Goal: Information Seeking & Learning: Find specific page/section

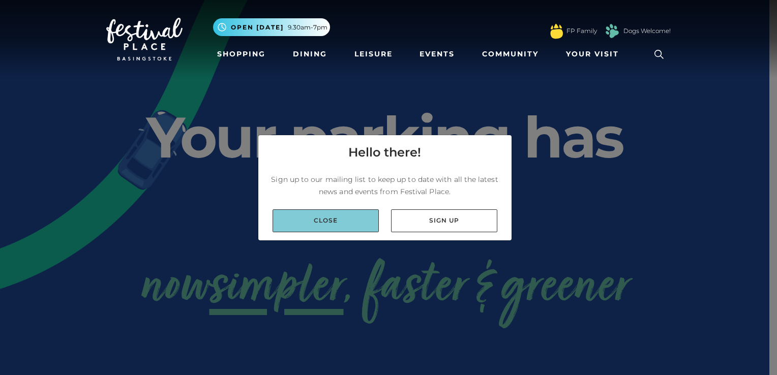
click at [328, 217] on link "Close" at bounding box center [325, 220] width 106 height 23
click at [337, 212] on link "Close" at bounding box center [325, 220] width 106 height 23
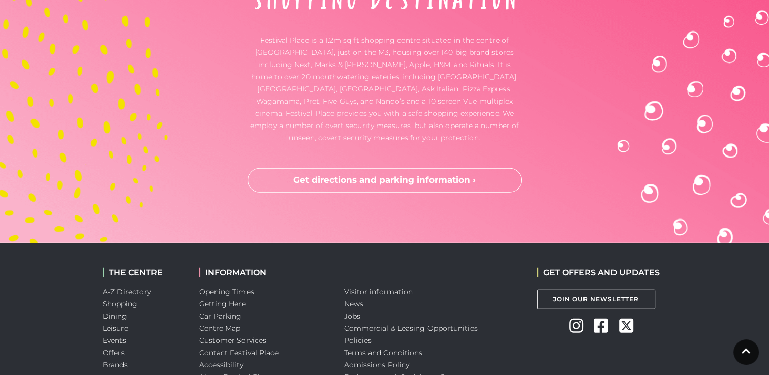
scroll to position [2714, 0]
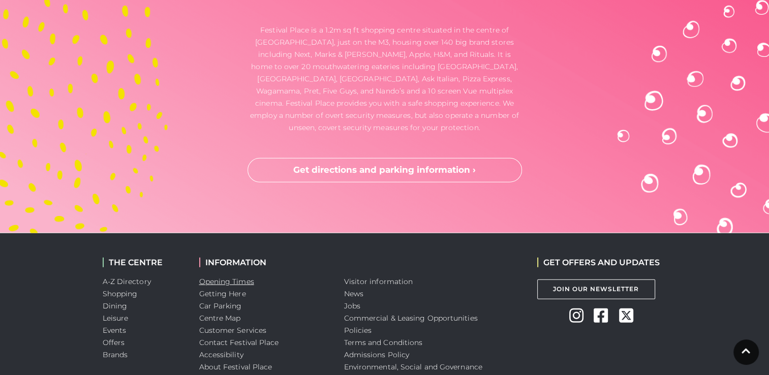
click at [233, 277] on link "Opening Times" at bounding box center [226, 281] width 55 height 9
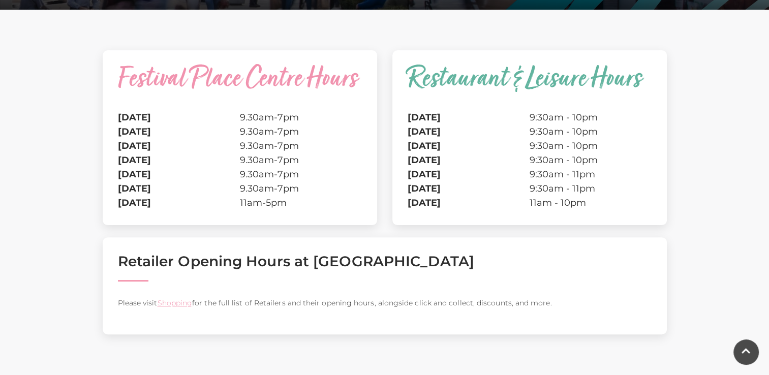
scroll to position [407, 0]
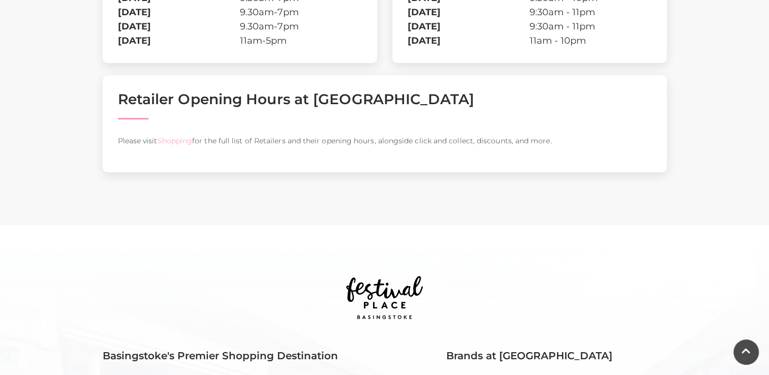
click at [175, 143] on link "Shopping" at bounding box center [174, 140] width 35 height 9
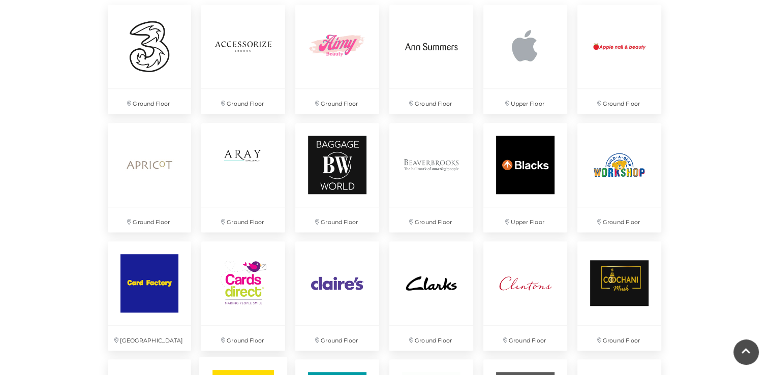
scroll to position [813, 0]
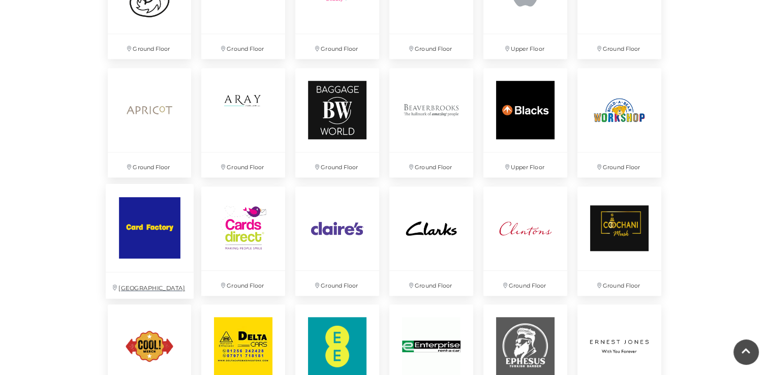
click at [141, 247] on img at bounding box center [149, 227] width 88 height 88
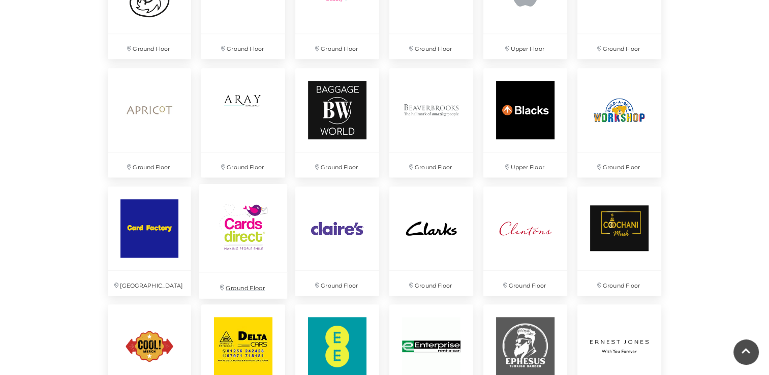
click at [234, 225] on img at bounding box center [243, 227] width 88 height 88
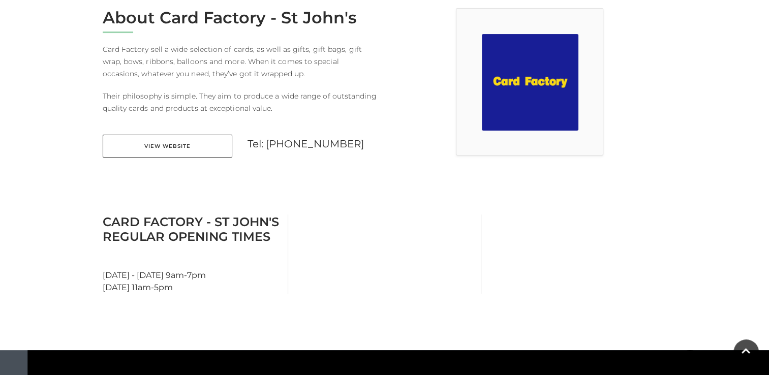
scroll to position [305, 0]
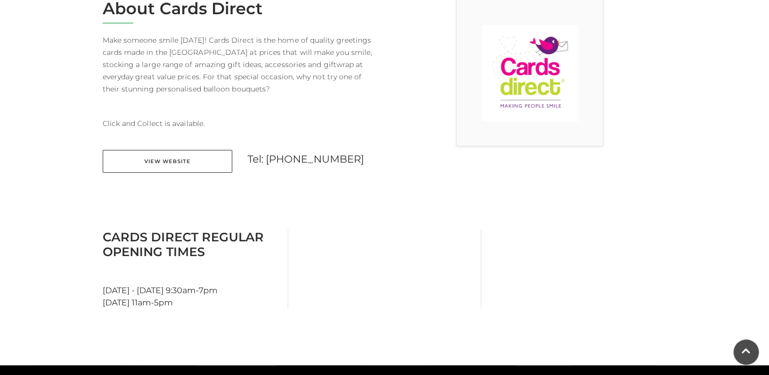
scroll to position [356, 0]
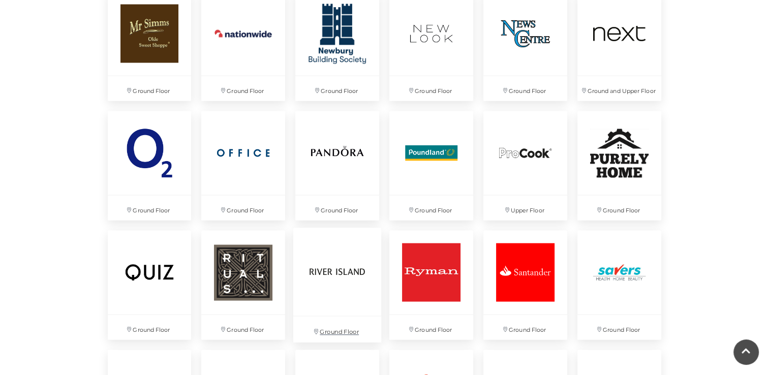
scroll to position [1982, 0]
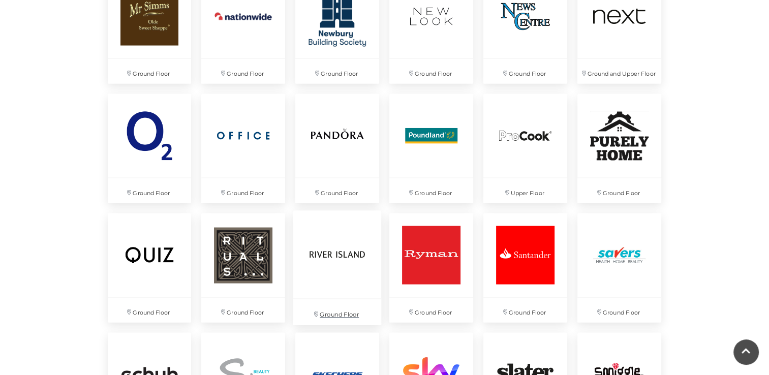
click at [323, 272] on img at bounding box center [337, 255] width 88 height 88
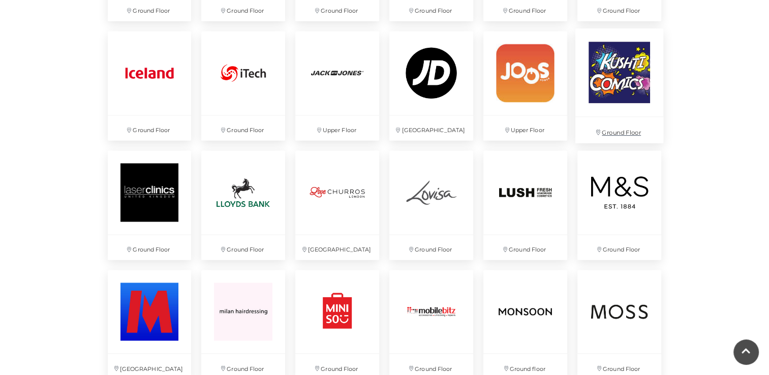
scroll to position [1525, 0]
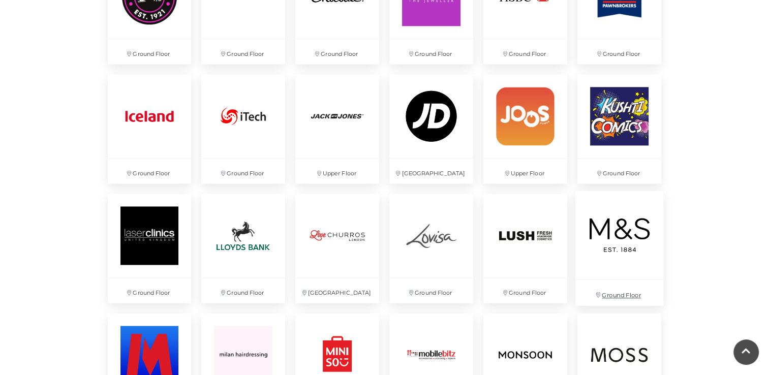
click at [610, 233] on img at bounding box center [619, 235] width 88 height 88
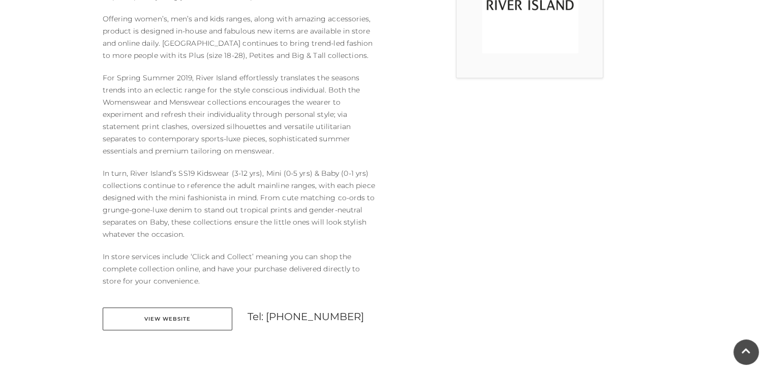
scroll to position [254, 0]
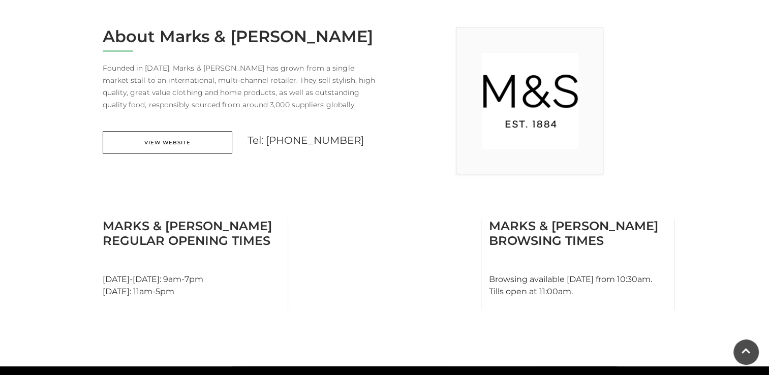
scroll to position [254, 0]
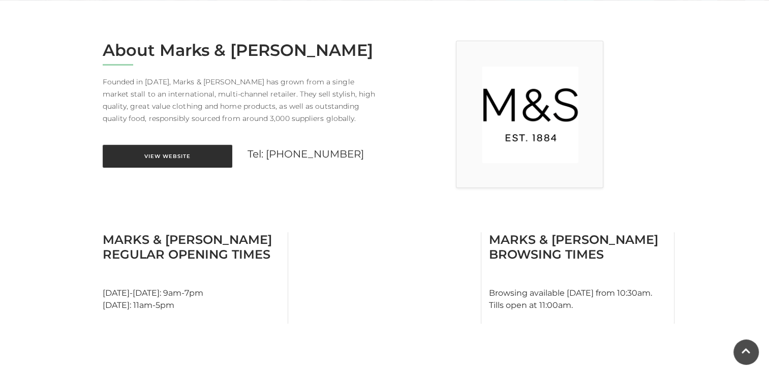
click at [179, 156] on link "View Website" at bounding box center [168, 156] width 130 height 23
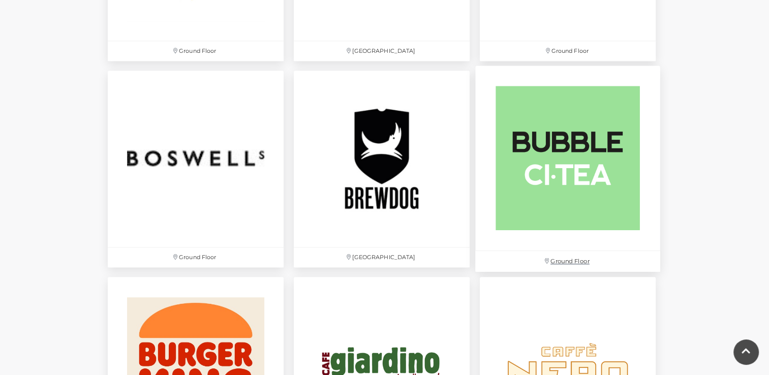
scroll to position [813, 0]
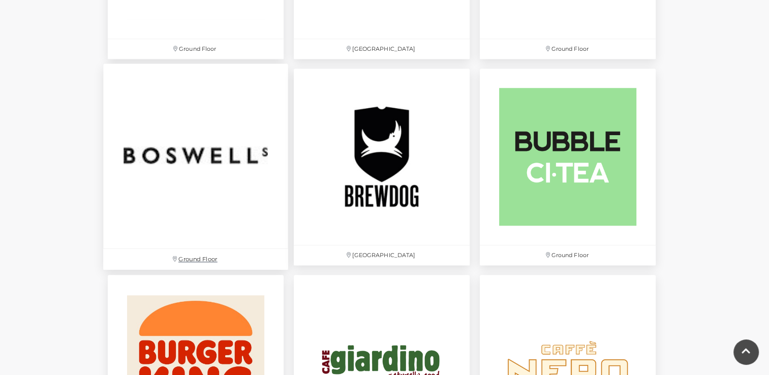
click at [175, 160] on img at bounding box center [195, 156] width 185 height 185
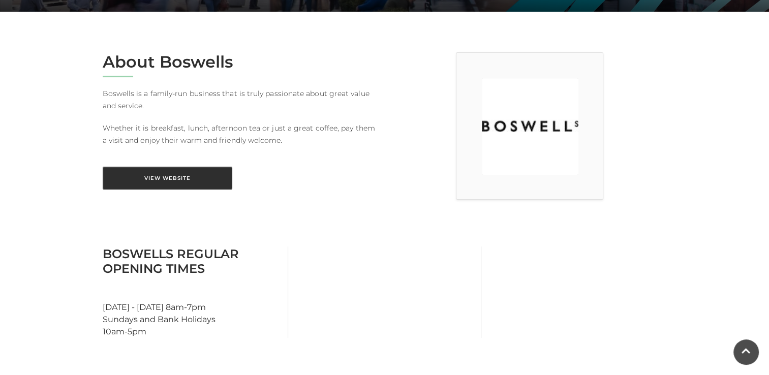
scroll to position [254, 0]
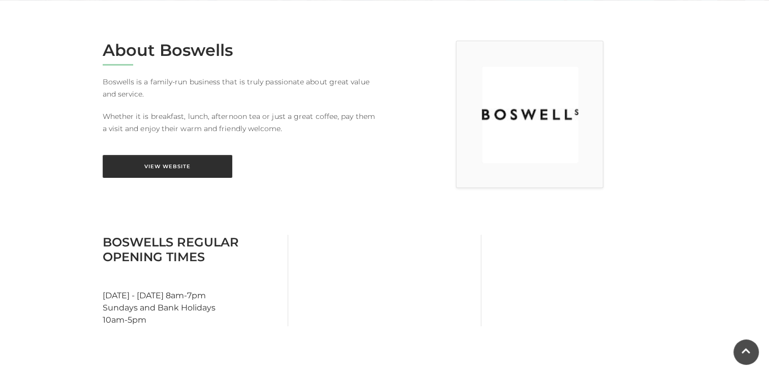
click at [158, 168] on link "View Website" at bounding box center [168, 166] width 130 height 23
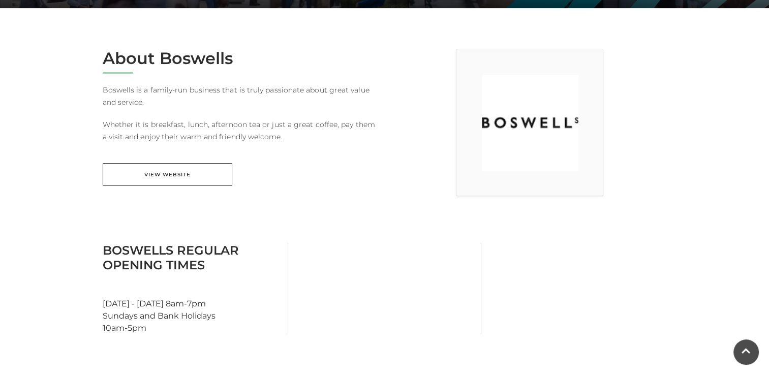
scroll to position [260, 0]
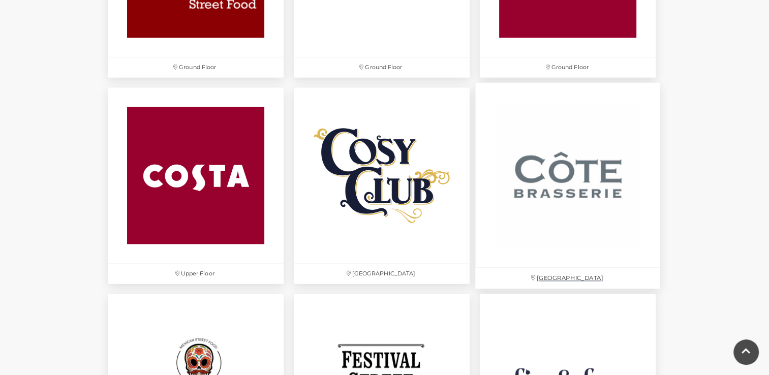
scroll to position [1423, 0]
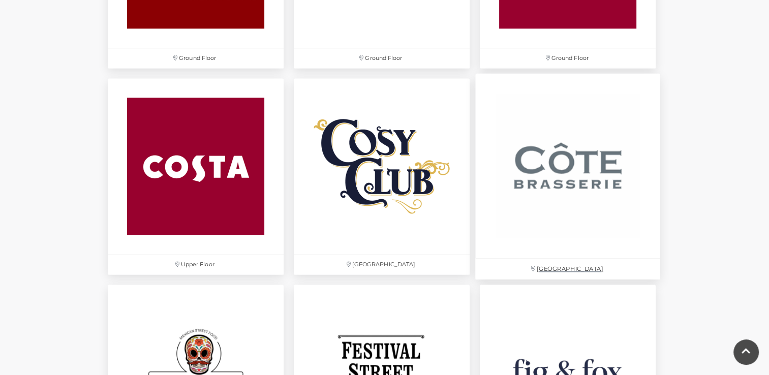
click at [572, 164] on img at bounding box center [567, 165] width 185 height 185
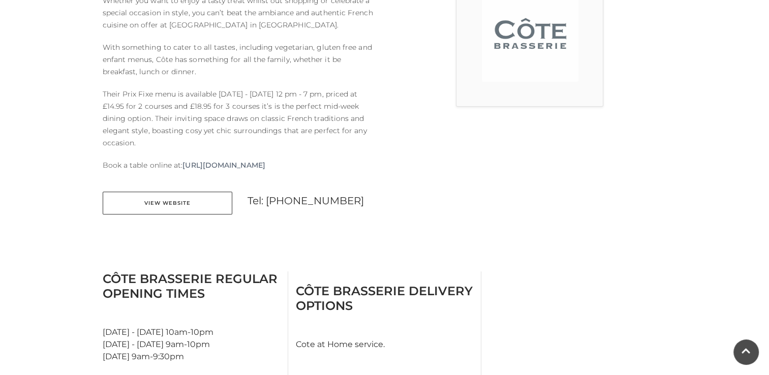
scroll to position [407, 0]
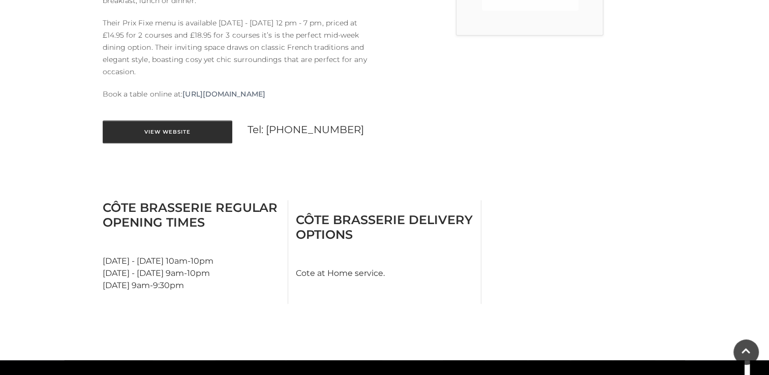
click at [184, 127] on link "View Website" at bounding box center [168, 131] width 130 height 23
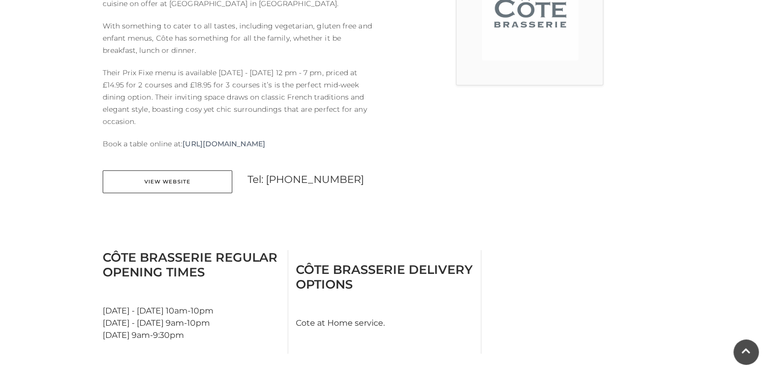
scroll to position [356, 0]
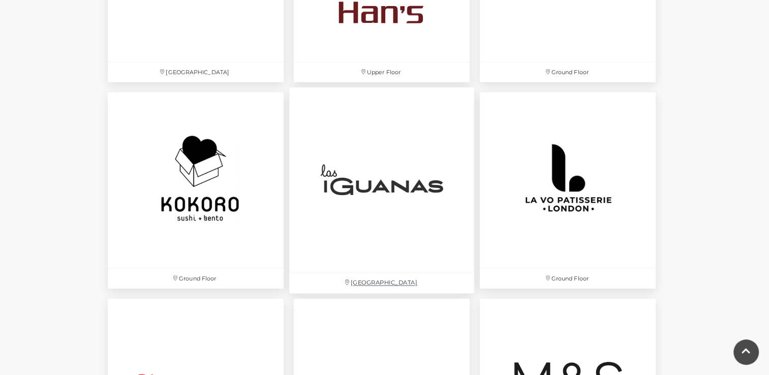
scroll to position [2236, 0]
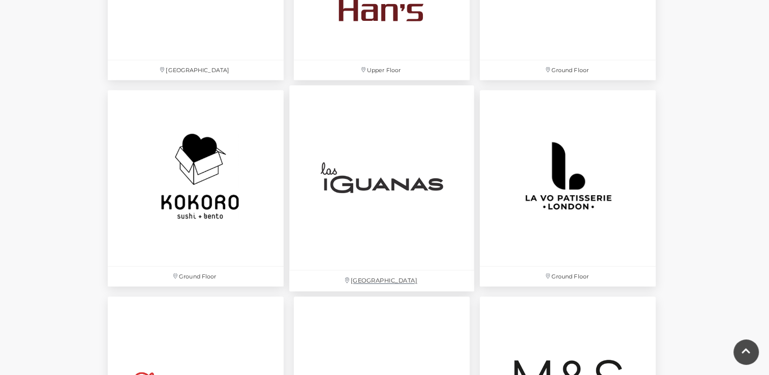
click at [362, 220] on img at bounding box center [381, 177] width 185 height 185
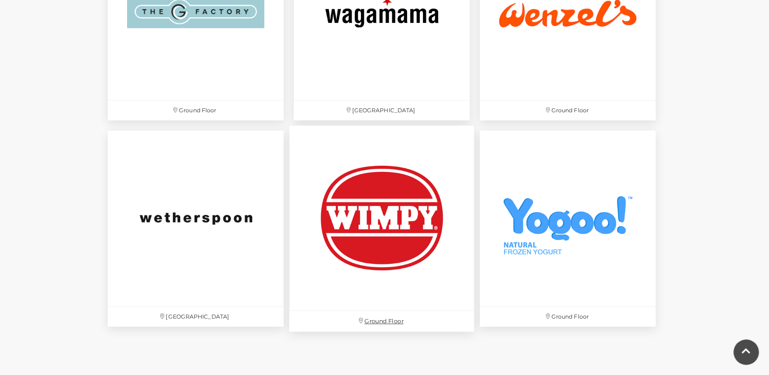
scroll to position [3456, 0]
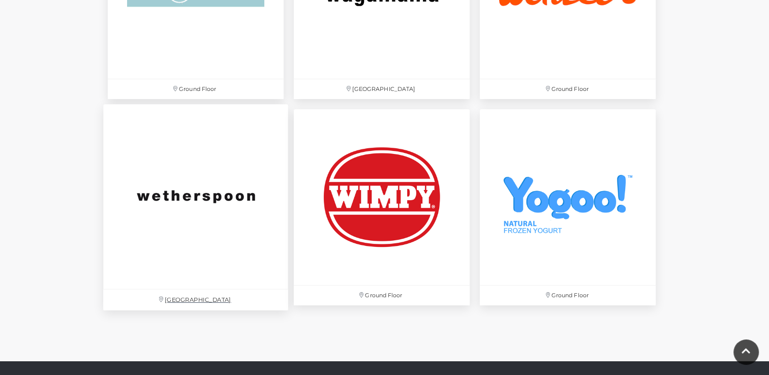
click at [181, 210] on img at bounding box center [195, 196] width 185 height 185
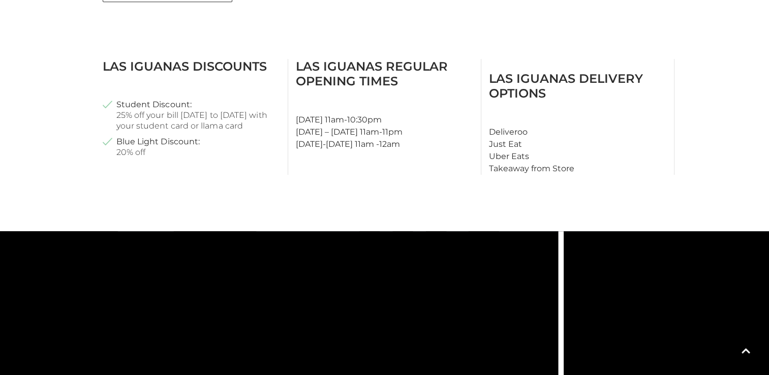
scroll to position [508, 0]
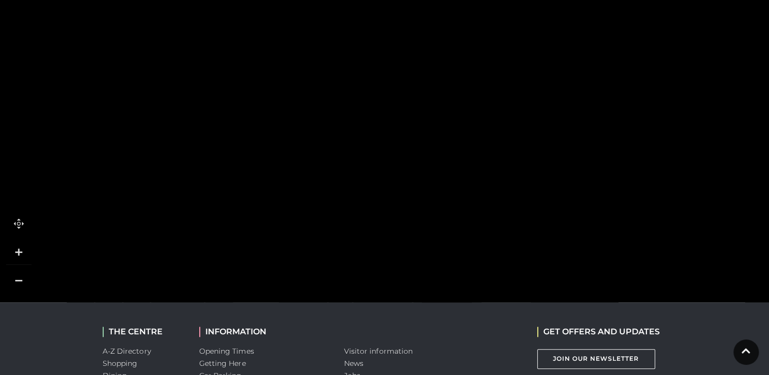
scroll to position [864, 0]
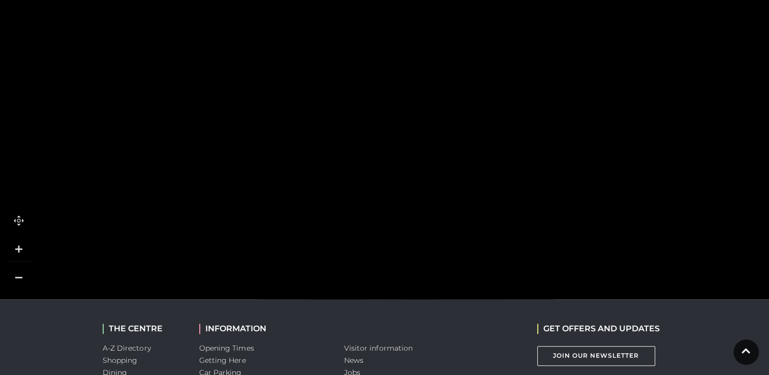
drag, startPoint x: 390, startPoint y: 200, endPoint x: 408, endPoint y: 46, distance: 155.5
drag, startPoint x: 426, startPoint y: 117, endPoint x: 423, endPoint y: 208, distance: 91.6
click at [423, 210] on rect at bounding box center [402, 300] width 58 height 263
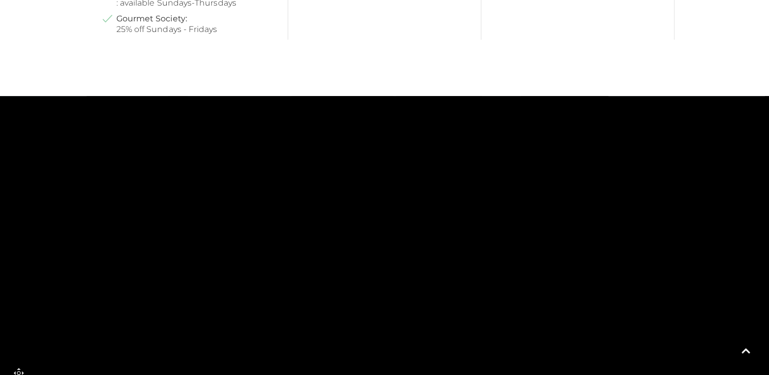
scroll to position [661, 0]
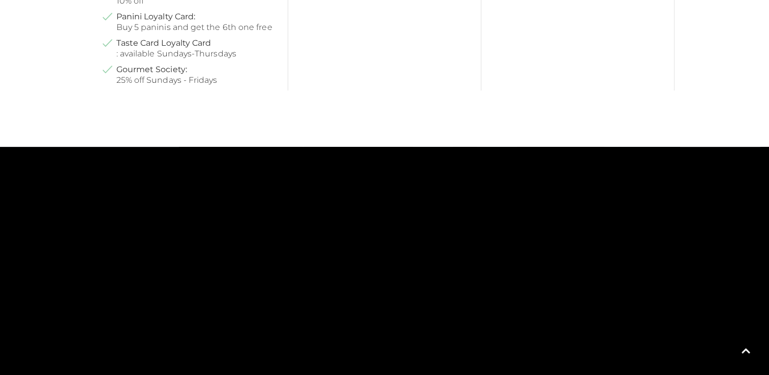
drag, startPoint x: 407, startPoint y: 253, endPoint x: 405, endPoint y: 389, distance: 136.7
click at [405, 375] on html "Skip to Navigation Skip to Content Toggle navigation .st5{fill:none;stroke:#FFF…" at bounding box center [384, 31] width 769 height 1385
drag, startPoint x: 409, startPoint y: 255, endPoint x: 379, endPoint y: 259, distance: 29.7
click at [379, 263] on rect at bounding box center [405, 268] width 86 height 56
drag, startPoint x: 379, startPoint y: 238, endPoint x: 380, endPoint y: 205, distance: 32.5
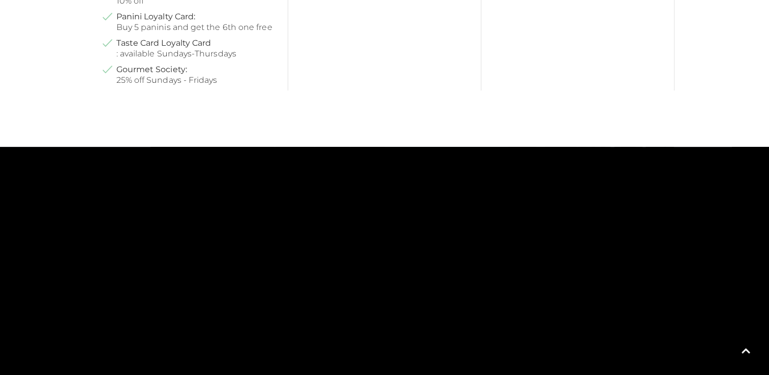
click at [380, 205] on polygon at bounding box center [533, 213] width 960 height 1111
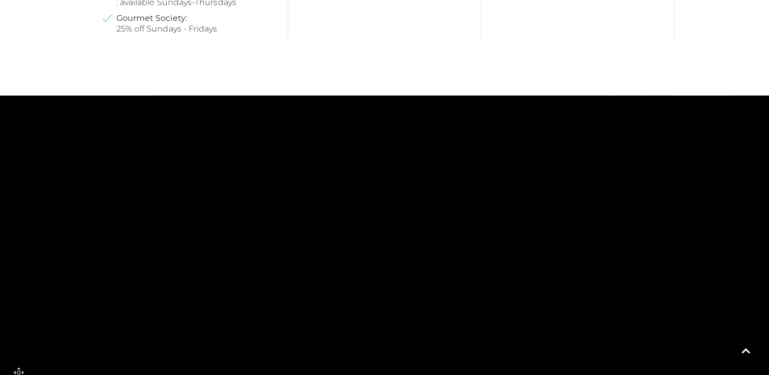
scroll to position [813, 0]
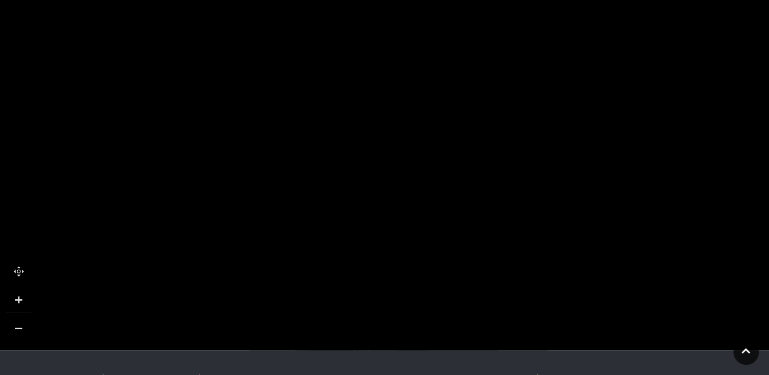
drag, startPoint x: 272, startPoint y: 267, endPoint x: 303, endPoint y: 72, distance: 197.5
drag, startPoint x: 300, startPoint y: 197, endPoint x: 288, endPoint y: 53, distance: 144.3
click at [288, 53] on rect at bounding box center [320, 78] width 73 height 52
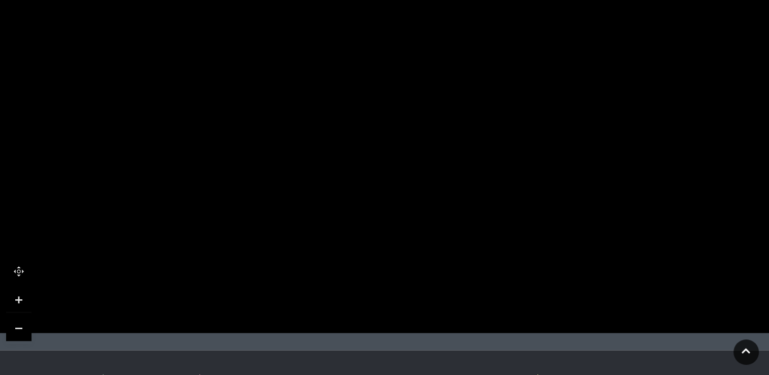
drag, startPoint x: 359, startPoint y: 202, endPoint x: 346, endPoint y: 192, distance: 17.1
click at [346, 177] on rect at bounding box center [373, 46] width 58 height 263
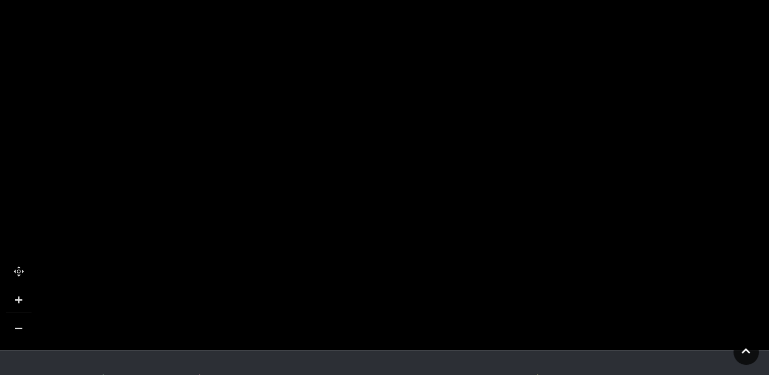
drag, startPoint x: 408, startPoint y: 38, endPoint x: 377, endPoint y: 113, distance: 81.6
click at [377, 113] on rect at bounding box center [388, 112] width 68 height 133
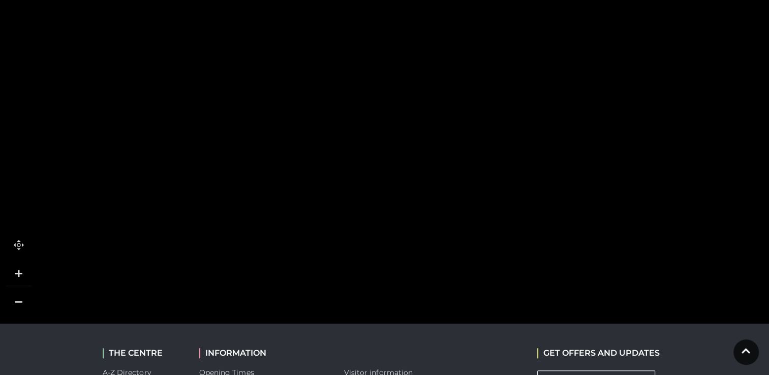
scroll to position [712, 0]
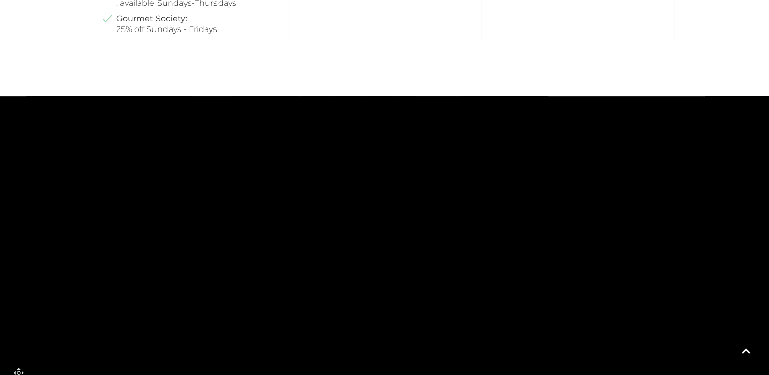
drag, startPoint x: 361, startPoint y: 202, endPoint x: 380, endPoint y: 210, distance: 21.2
click at [380, 210] on rect at bounding box center [407, 240] width 68 height 133
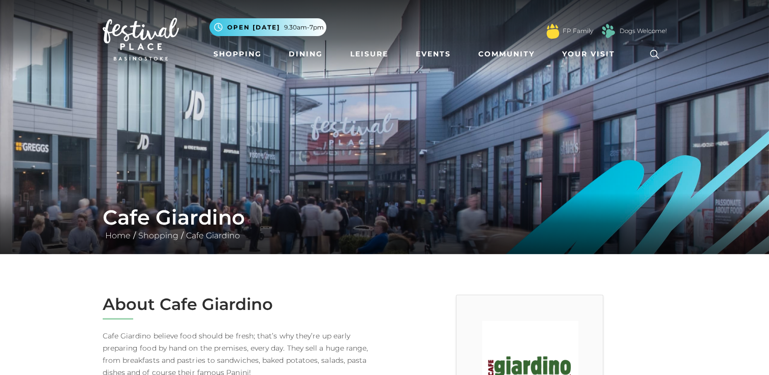
scroll to position [254, 0]
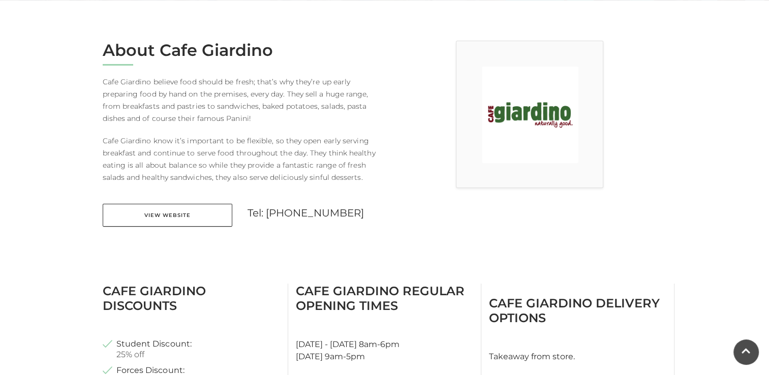
click at [163, 230] on div "About Cafe Giardino Cafe Giardino believe food should be fresh; that’s why they…" at bounding box center [240, 140] width 290 height 199
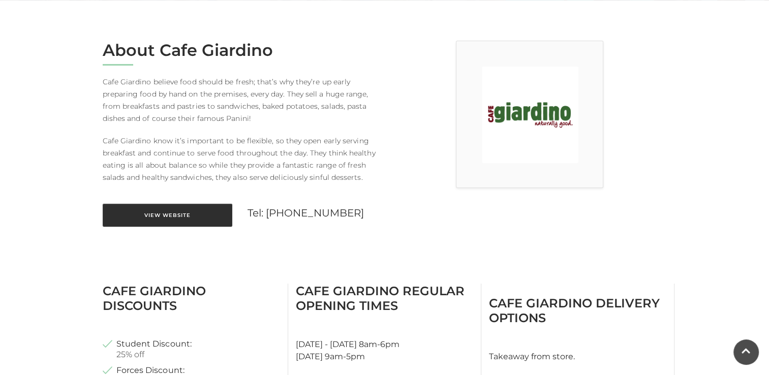
click at [158, 223] on link "View Website" at bounding box center [168, 215] width 130 height 23
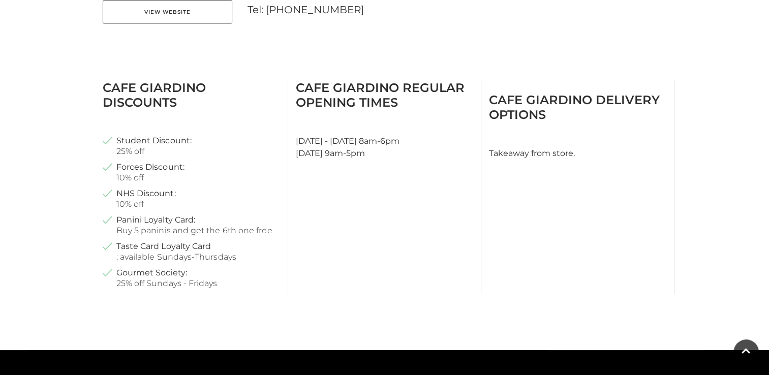
scroll to position [762, 0]
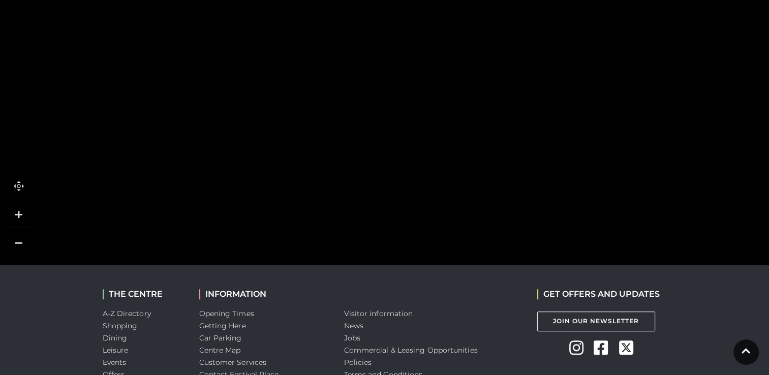
scroll to position [1010, 0]
